Goal: Information Seeking & Learning: Find specific fact

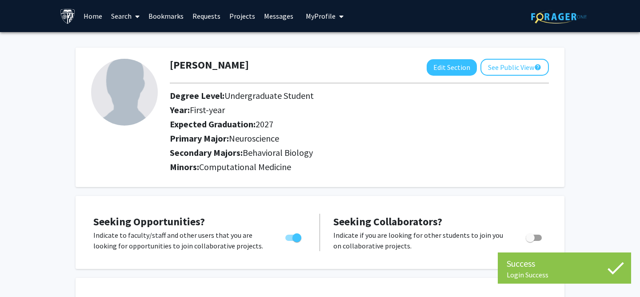
click at [133, 22] on span at bounding box center [136, 16] width 8 height 31
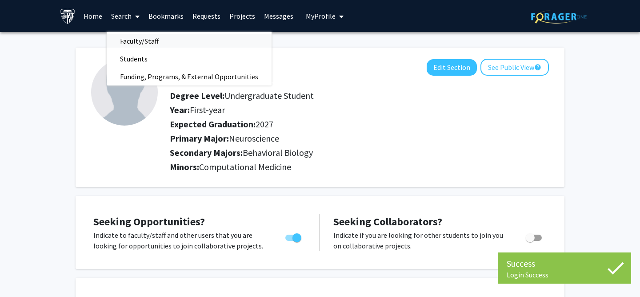
click at [135, 36] on span "Faculty/Staff" at bounding box center [139, 41] width 65 height 18
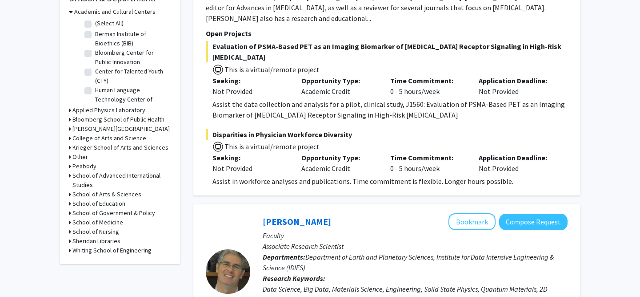
scroll to position [284, 0]
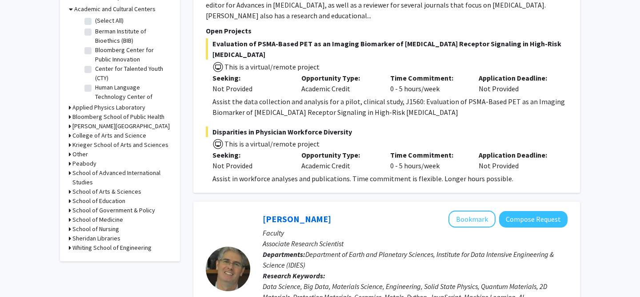
click at [70, 219] on icon at bounding box center [70, 219] width 2 height 9
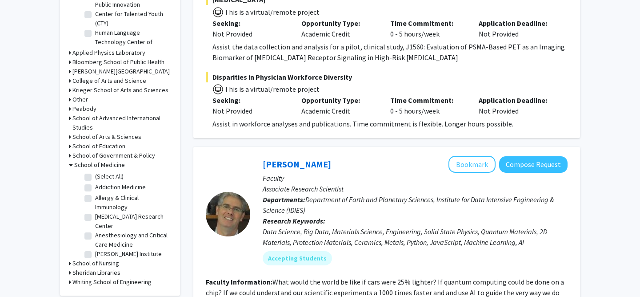
scroll to position [347, 0]
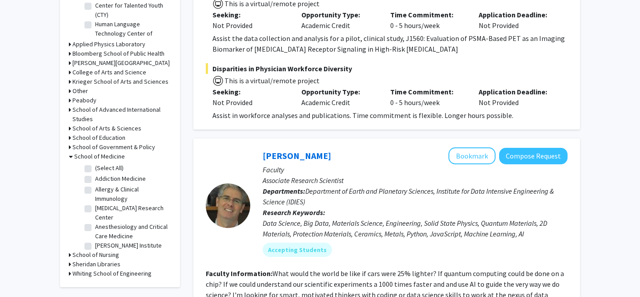
click at [121, 195] on label "Allergy & Clinical Immunology" at bounding box center [132, 194] width 74 height 19
click at [101, 190] on input "Allergy & Clinical Immunology" at bounding box center [98, 188] width 6 height 6
checkbox input "true"
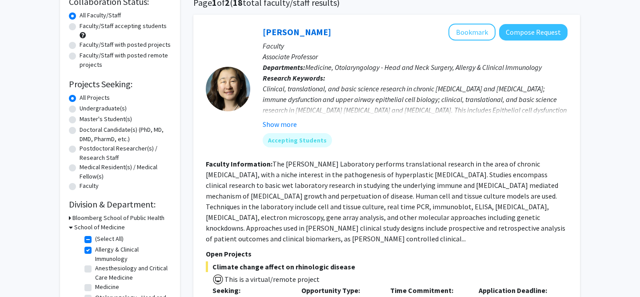
scroll to position [123, 0]
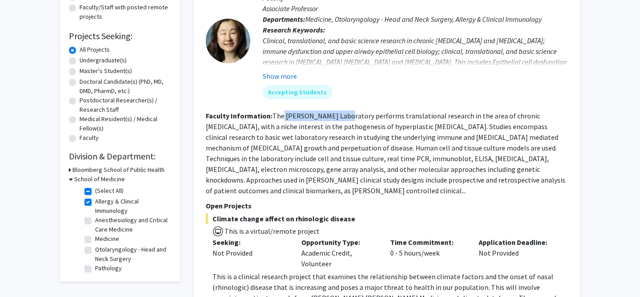
drag, startPoint x: 283, startPoint y: 117, endPoint x: 343, endPoint y: 118, distance: 60.0
click at [343, 118] on fg-read-more "The [PERSON_NAME] Laboratory performs translational research in the area of chr…" at bounding box center [386, 153] width 360 height 84
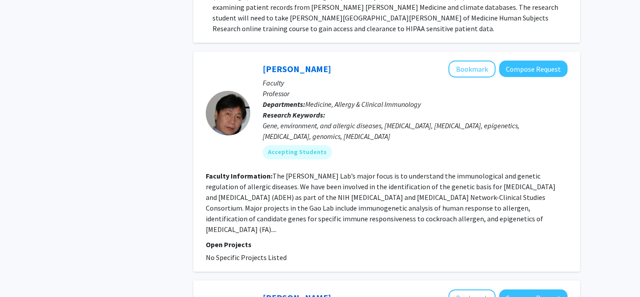
click at [330, 189] on fg-read-more "The [PERSON_NAME] Lab’s major focus is to understand the immunological and gene…" at bounding box center [381, 202] width 350 height 62
click at [290, 179] on fg-read-more "The [PERSON_NAME] Lab’s major focus is to understand the immunological and gene…" at bounding box center [381, 202] width 350 height 62
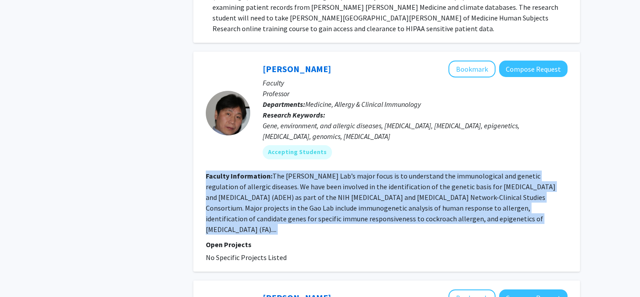
click at [290, 179] on fg-read-more "The [PERSON_NAME] Lab’s major focus is to understand the immunological and gene…" at bounding box center [381, 202] width 350 height 62
click at [290, 191] on section "Faculty Information: The [PERSON_NAME] Lab’s major focus is to understand the i…" at bounding box center [387, 202] width 362 height 64
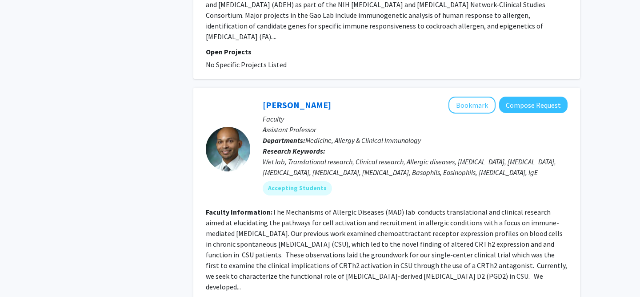
scroll to position [632, 0]
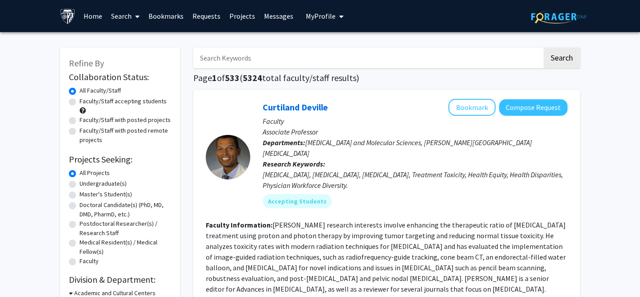
click at [287, 64] on input "Search Keywords" at bounding box center [367, 58] width 349 height 20
type input "a"
type input "b"
type input "bayview"
click at [544, 48] on button "Search" at bounding box center [562, 58] width 36 height 20
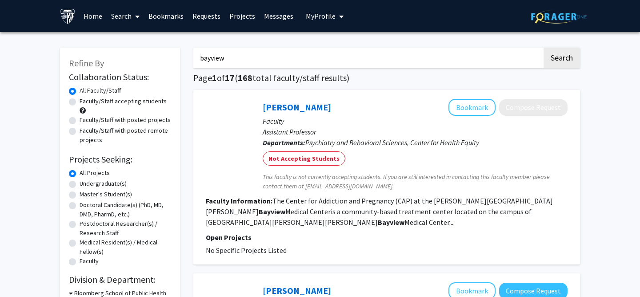
scroll to position [4, 0]
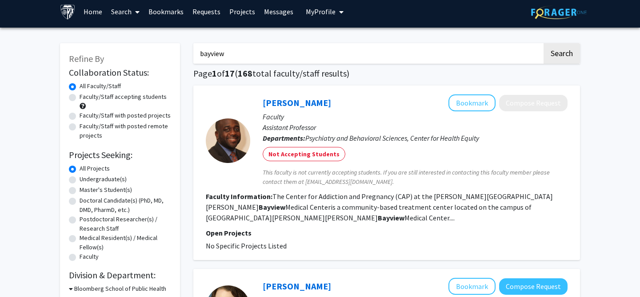
click at [325, 211] on section "Faculty Information: The Center for Addiction and Pregnancy (CAP) at the Johns …" at bounding box center [387, 207] width 362 height 32
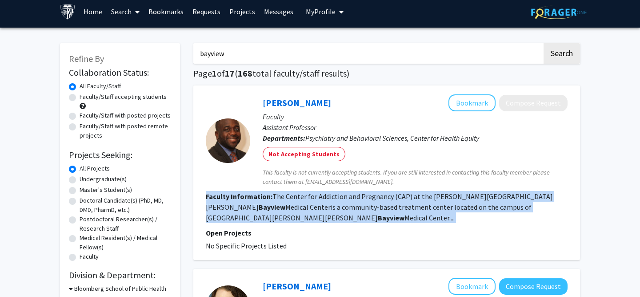
click at [325, 211] on section "Faculty Information: The Center for Addiction and Pregnancy (CAP) at the Johns …" at bounding box center [387, 207] width 362 height 32
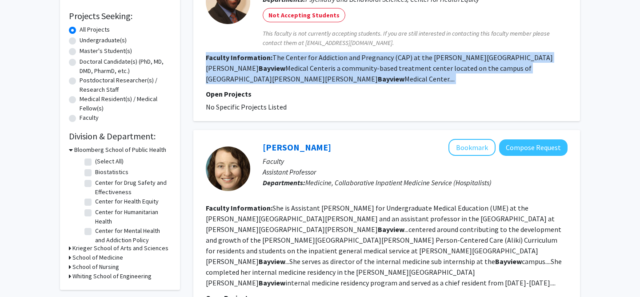
scroll to position [231, 0]
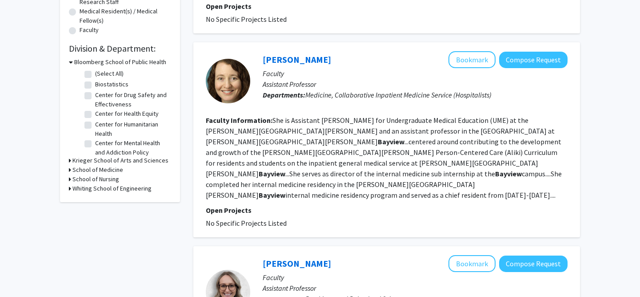
click at [495, 169] on b "Bayview" at bounding box center [508, 173] width 27 height 9
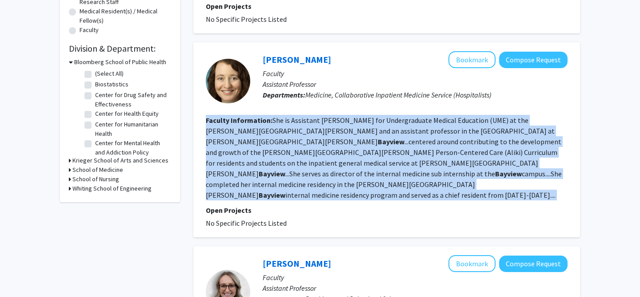
click at [495, 169] on b "Bayview" at bounding box center [508, 173] width 27 height 9
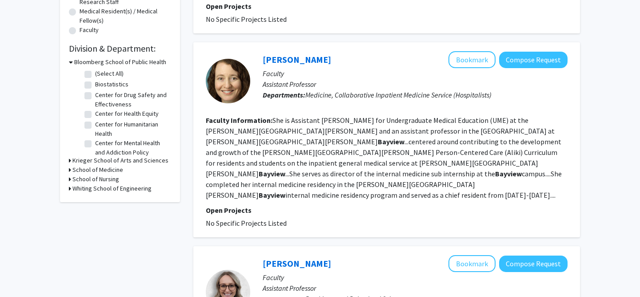
click at [336, 134] on fg-read-more "She is Assistant Dean for Undergraduate Medical Education (UME) at the Johns Ho…" at bounding box center [384, 158] width 356 height 84
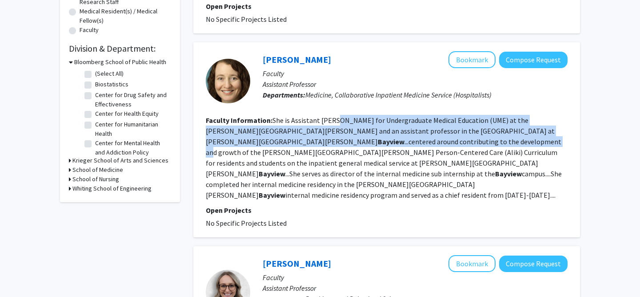
drag, startPoint x: 336, startPoint y: 114, endPoint x: 336, endPoint y: 137, distance: 23.1
click at [336, 137] on section "Faculty Information: She is Assistant Dean for Undergraduate Medical Education …" at bounding box center [387, 157] width 362 height 85
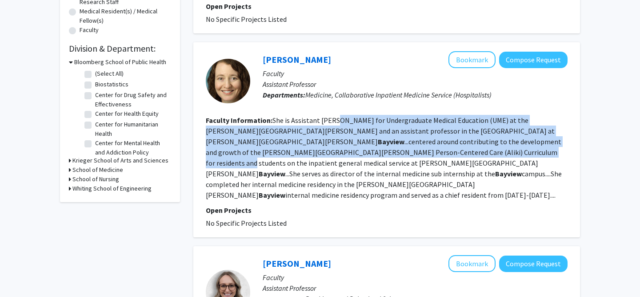
click at [336, 137] on fg-read-more "She is Assistant Dean for Undergraduate Medical Education (UME) at the Johns Ho…" at bounding box center [384, 158] width 356 height 84
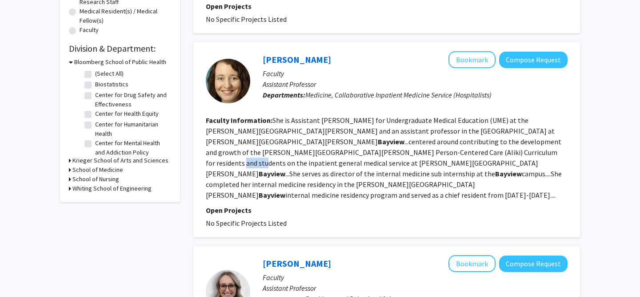
click at [336, 137] on fg-read-more "She is Assistant Dean for Undergraduate Medical Education (UME) at the Johns Ho…" at bounding box center [384, 158] width 356 height 84
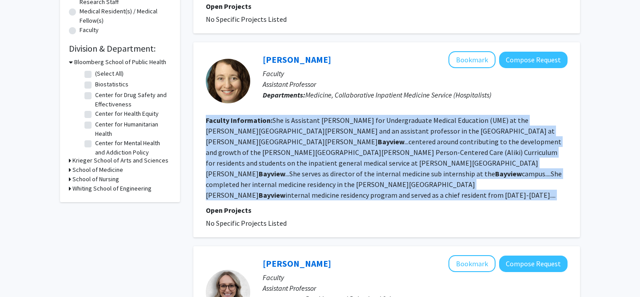
click at [336, 137] on fg-read-more "She is Assistant Dean for Undergraduate Medical Education (UME) at the Johns Ho…" at bounding box center [384, 158] width 356 height 84
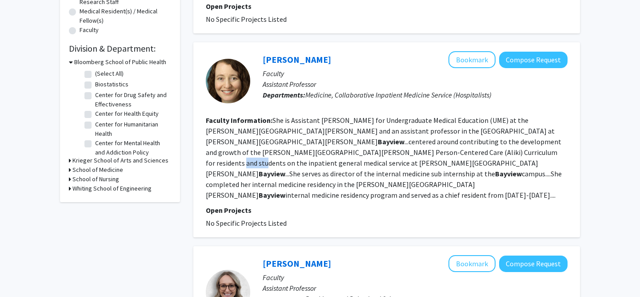
click at [336, 137] on fg-read-more "She is Assistant Dean for Undergraduate Medical Education (UME) at the Johns Ho…" at bounding box center [384, 158] width 356 height 84
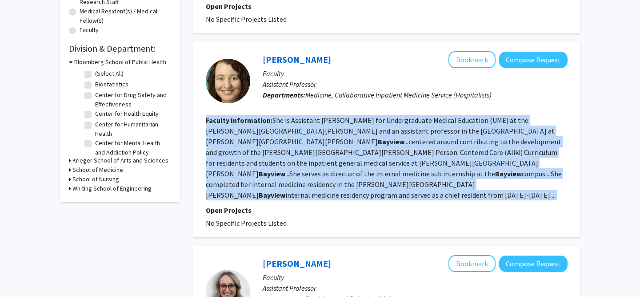
click at [336, 137] on fg-read-more "She is Assistant Dean for Undergraduate Medical Education (UME) at the Johns Ho…" at bounding box center [384, 158] width 356 height 84
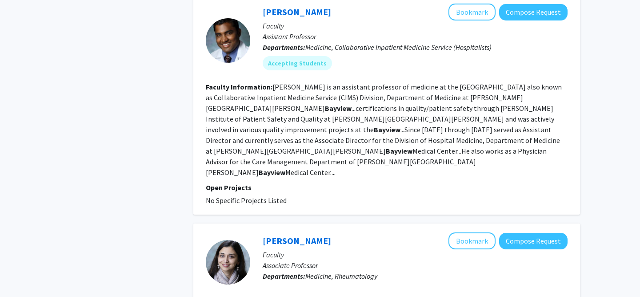
scroll to position [658, 0]
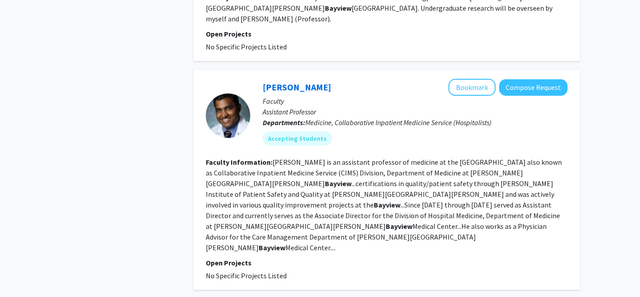
click at [302, 157] on fg-read-more "Gundareddy is an assistant professor of medicine at the Division of Hospital Me…" at bounding box center [384, 204] width 356 height 94
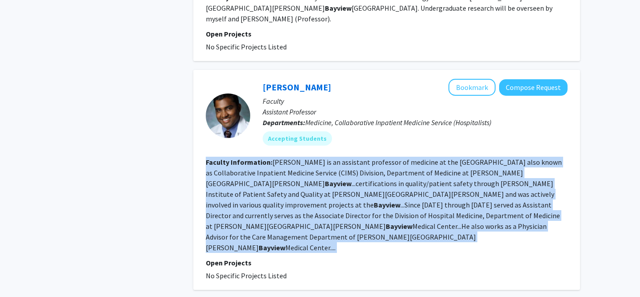
click at [302, 157] on fg-read-more "Gundareddy is an assistant professor of medicine at the Division of Hospital Me…" at bounding box center [384, 204] width 356 height 94
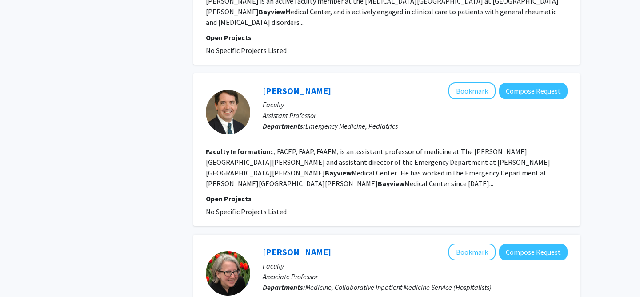
scroll to position [958, 0]
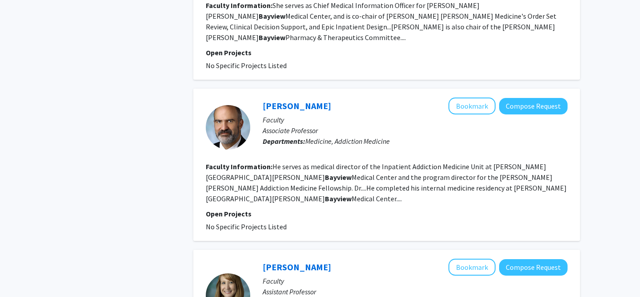
scroll to position [1309, 0]
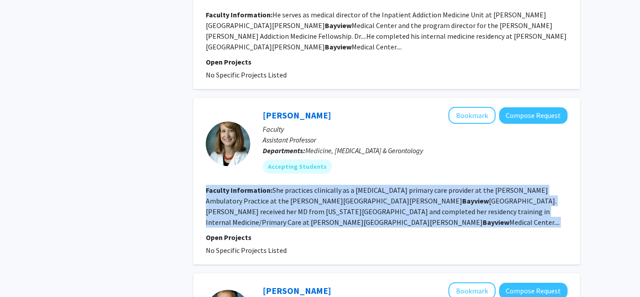
scroll to position [1400, 0]
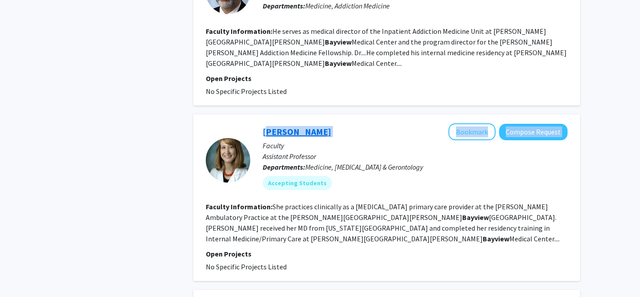
drag, startPoint x: 351, startPoint y: 24, endPoint x: 263, endPoint y: 24, distance: 87.6
click at [263, 123] on div "Stephanie Nothelle Bookmark Compose Request" at bounding box center [415, 131] width 305 height 17
copy div "Stephanie Nothelle Bookmark Compose Request"
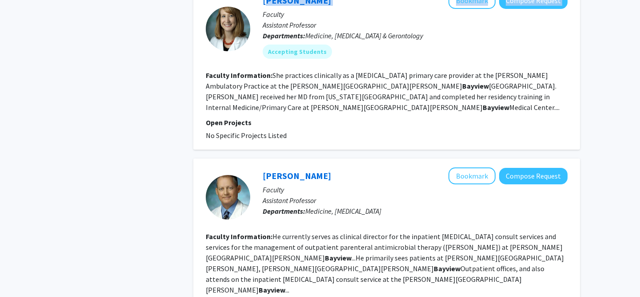
scroll to position [1536, 0]
